Goal: Task Accomplishment & Management: Use online tool/utility

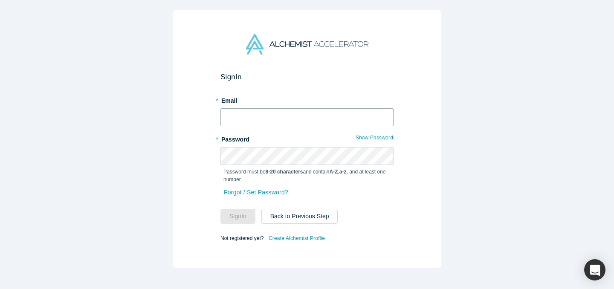
type input "[EMAIL_ADDRESS][DOMAIN_NAME]"
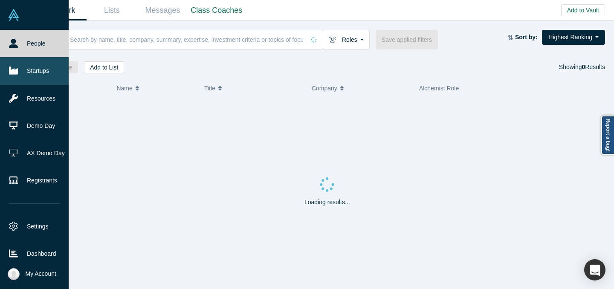
click at [13, 67] on icon at bounding box center [13, 70] width 9 height 9
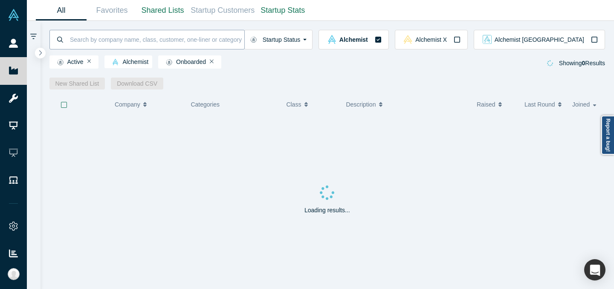
click at [206, 46] on input at bounding box center [156, 39] width 175 height 20
type input "halluminate"
